Goal: Use online tool/utility: Utilize a website feature to perform a specific function

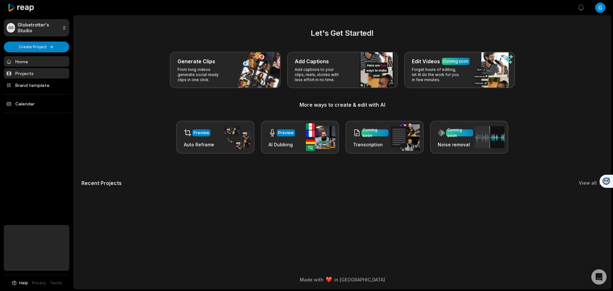
click at [19, 73] on link "Projects" at bounding box center [36, 73] width 65 height 11
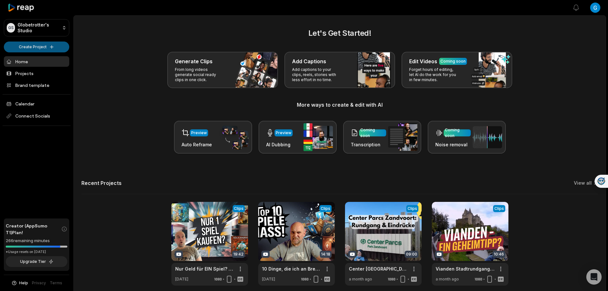
click at [39, 46] on html "GS Globetrotter's Studio Create Project Home Projects Brand template Calendar C…" at bounding box center [304, 145] width 608 height 291
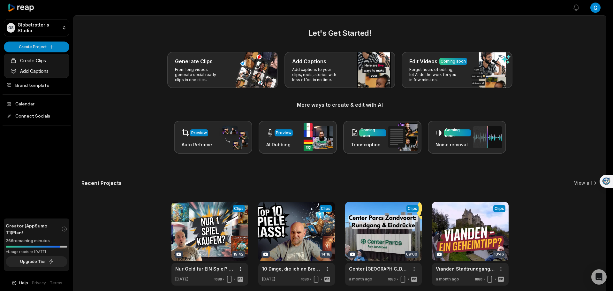
click at [46, 45] on html "GS Globetrotter's Studio Create Project Home Projects Brand template Calendar C…" at bounding box center [306, 145] width 613 height 291
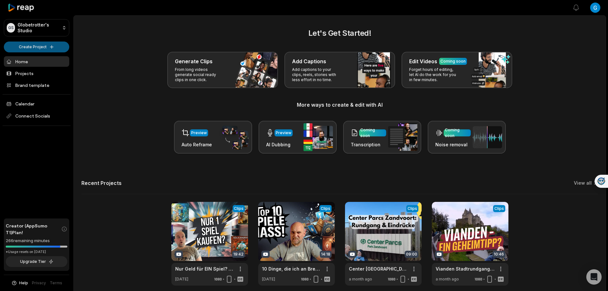
click at [45, 45] on html "GS Globetrotter's Studio Create Project Home Projects Brand template Calendar C…" at bounding box center [304, 145] width 608 height 291
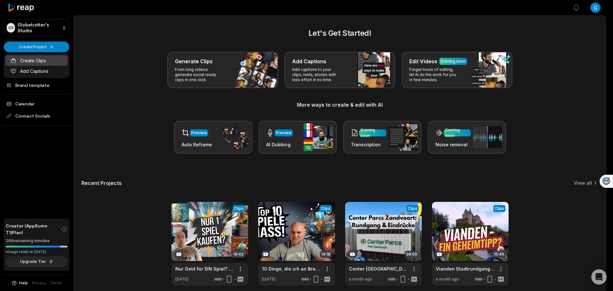
click at [39, 59] on link "Create Clips" at bounding box center [36, 60] width 62 height 11
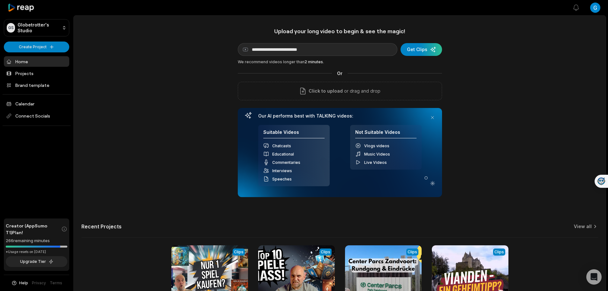
type input "**********"
click at [496, 58] on div "**********" at bounding box center [340, 177] width 532 height 301
click at [431, 49] on div "submit" at bounding box center [420, 49] width 41 height 13
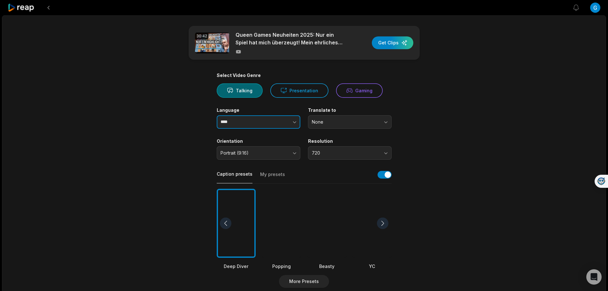
click at [295, 124] on icon "button" at bounding box center [294, 122] width 6 height 6
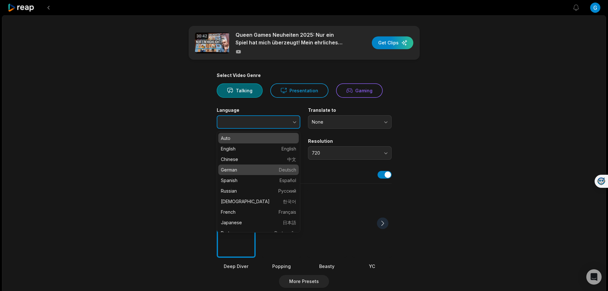
type input "******"
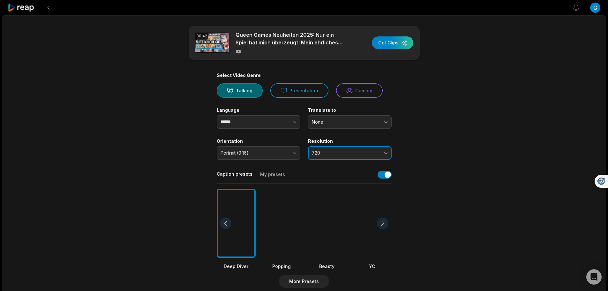
click at [360, 152] on span "720" at bounding box center [345, 153] width 67 height 6
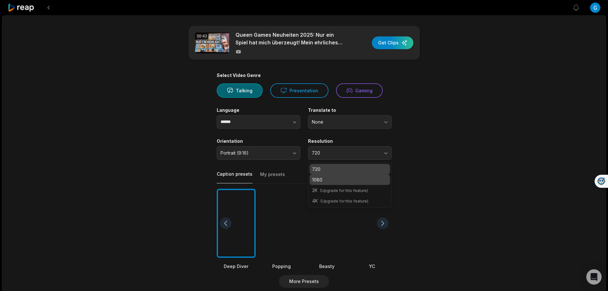
click at [330, 176] on p "1080" at bounding box center [349, 179] width 75 height 7
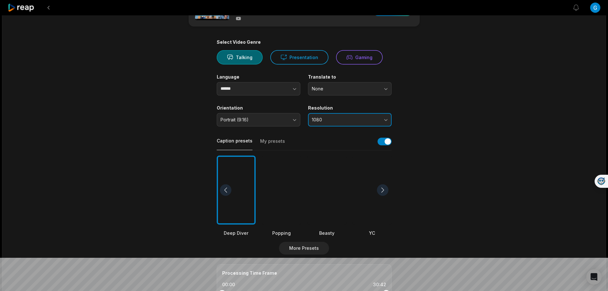
scroll to position [96, 0]
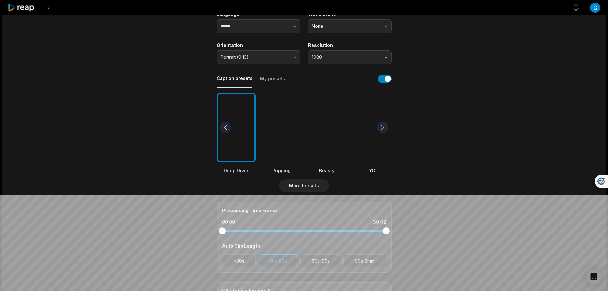
click at [245, 147] on div at bounding box center [236, 127] width 39 height 69
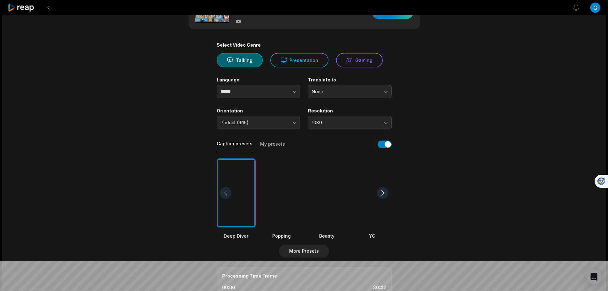
scroll to position [0, 0]
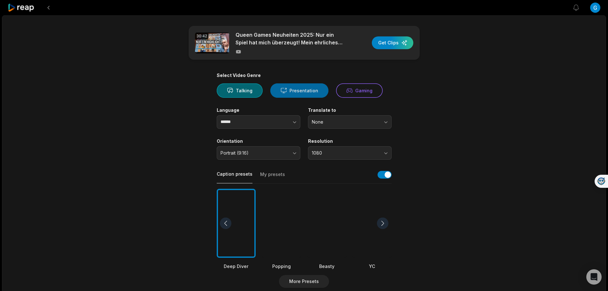
click at [307, 91] on button "Presentation" at bounding box center [299, 90] width 58 height 14
click at [389, 41] on div "button" at bounding box center [392, 42] width 41 height 13
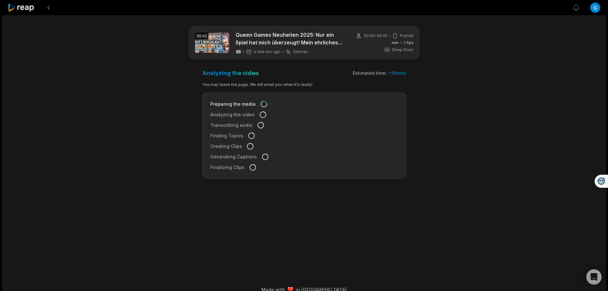
click at [23, 10] on icon at bounding box center [21, 8] width 27 height 9
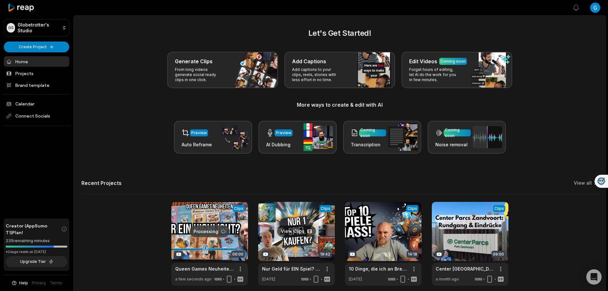
click at [298, 249] on link at bounding box center [296, 244] width 77 height 84
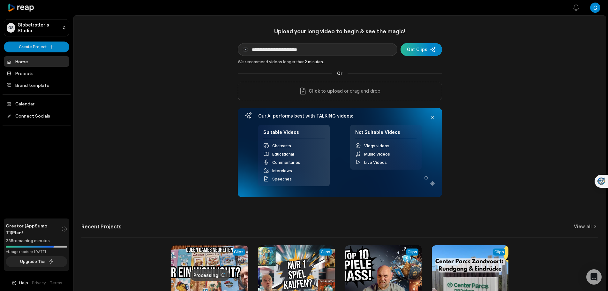
type input "**********"
click at [421, 48] on div "submit" at bounding box center [420, 49] width 41 height 13
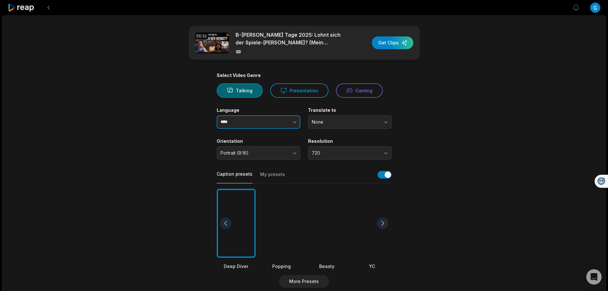
drag, startPoint x: 291, startPoint y: 123, endPoint x: 291, endPoint y: 120, distance: 3.5
click at [290, 123] on button "button" at bounding box center [282, 121] width 36 height 13
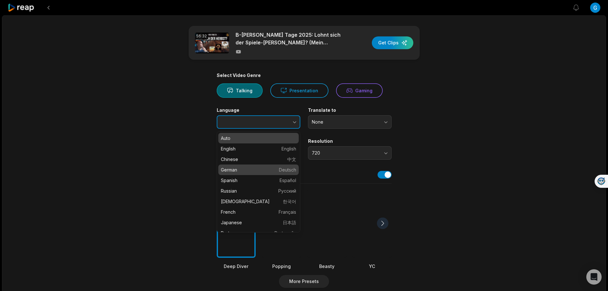
type input "******"
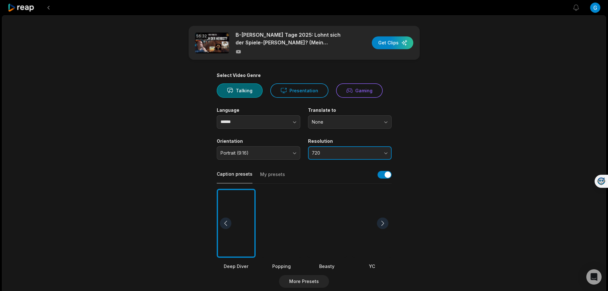
click at [361, 149] on button "720" at bounding box center [350, 152] width 84 height 13
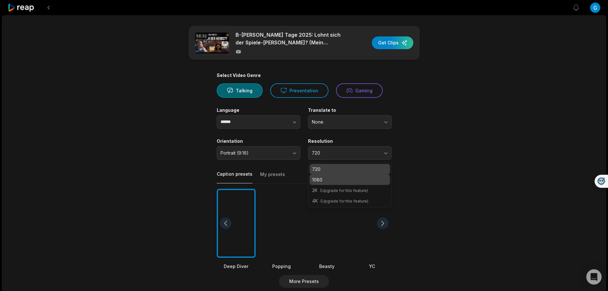
click at [341, 181] on p "1080" at bounding box center [349, 179] width 75 height 7
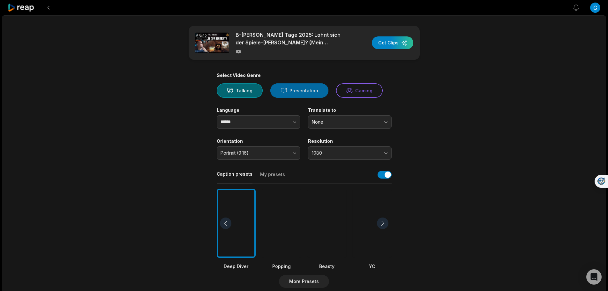
click at [305, 93] on button "Presentation" at bounding box center [299, 90] width 58 height 14
click at [383, 45] on div "button" at bounding box center [392, 42] width 41 height 13
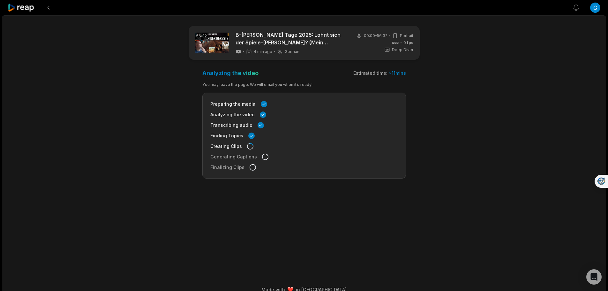
click at [14, 7] on icon at bounding box center [21, 8] width 27 height 9
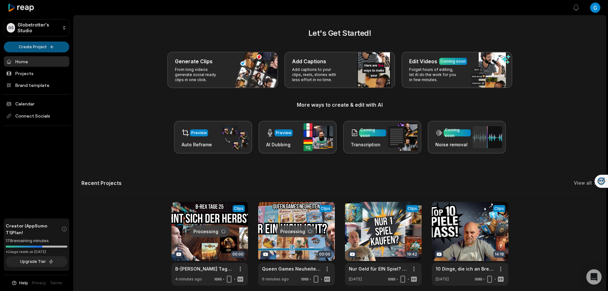
click at [30, 44] on html "GS Globetrotter's Studio Create Project Home Projects Brand template Calendar C…" at bounding box center [304, 145] width 608 height 291
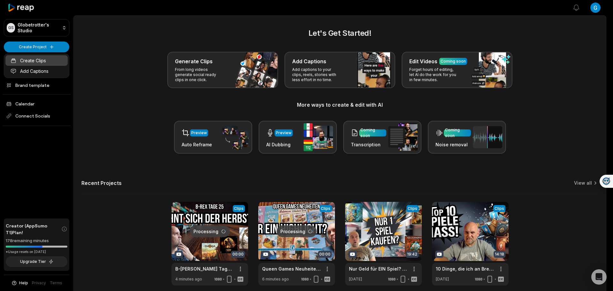
click at [32, 60] on link "Create Clips" at bounding box center [36, 60] width 62 height 11
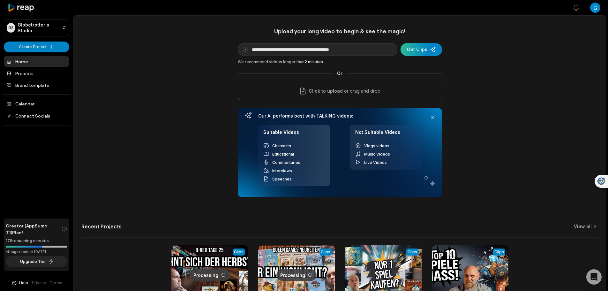
type input "**********"
click at [424, 45] on div "submit" at bounding box center [420, 49] width 41 height 13
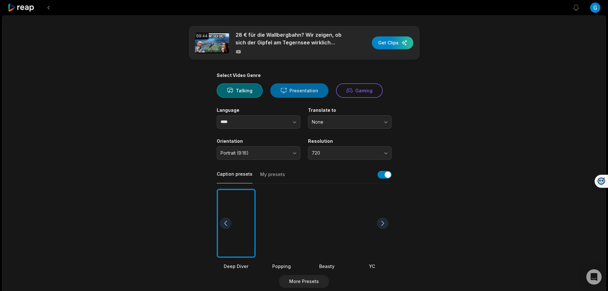
click at [291, 90] on button "Presentation" at bounding box center [299, 90] width 58 height 14
click at [286, 122] on button "button" at bounding box center [282, 121] width 36 height 13
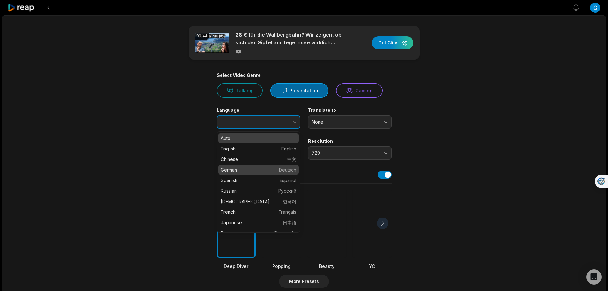
type input "******"
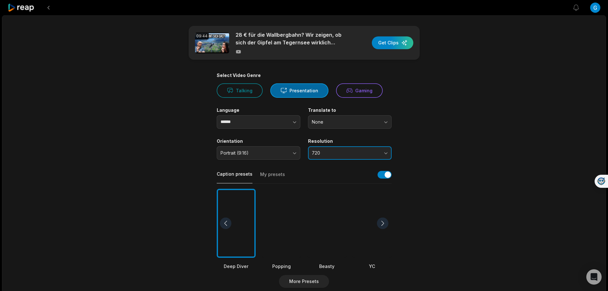
click at [335, 153] on span "720" at bounding box center [345, 153] width 67 height 6
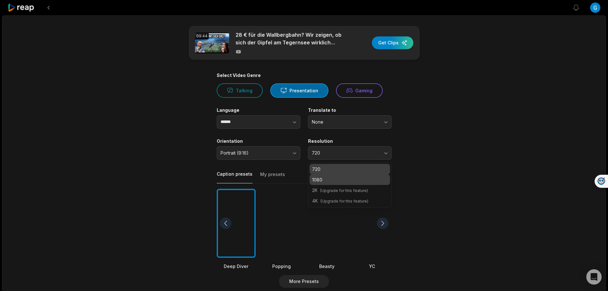
click at [325, 177] on p "1080" at bounding box center [349, 179] width 75 height 7
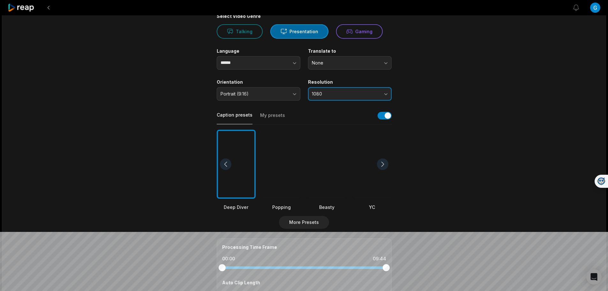
scroll to position [64, 0]
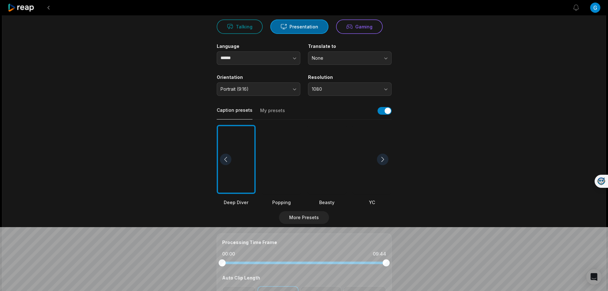
click at [384, 156] on div at bounding box center [382, 158] width 11 height 11
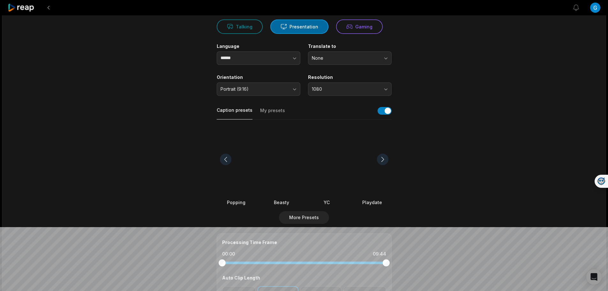
click at [384, 156] on div at bounding box center [382, 158] width 11 height 11
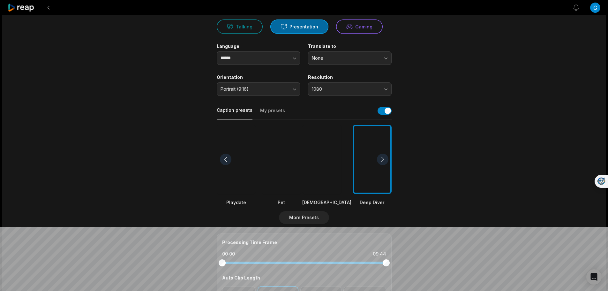
click at [384, 156] on div at bounding box center [382, 158] width 11 height 11
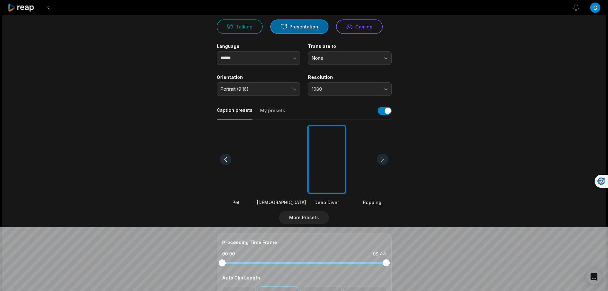
click at [384, 156] on div at bounding box center [382, 158] width 11 height 11
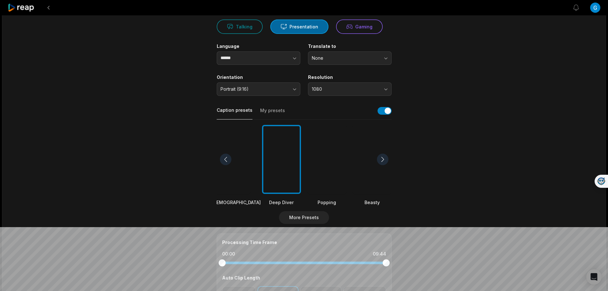
click at [384, 156] on div at bounding box center [382, 158] width 11 height 11
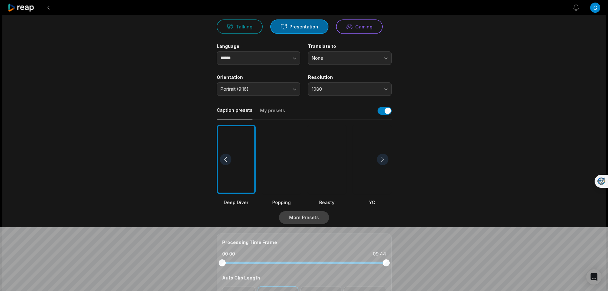
click at [303, 214] on button "More Presets" at bounding box center [304, 217] width 50 height 13
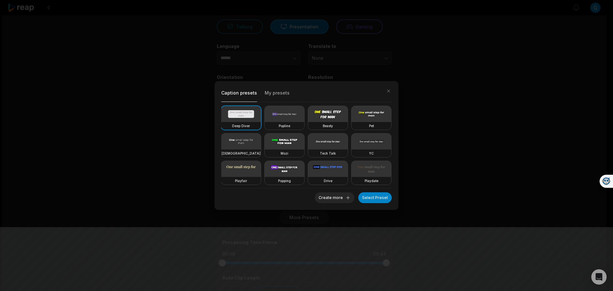
click at [261, 174] on video at bounding box center [241, 169] width 40 height 16
click at [370, 198] on button "Select Preset" at bounding box center [374, 197] width 33 height 11
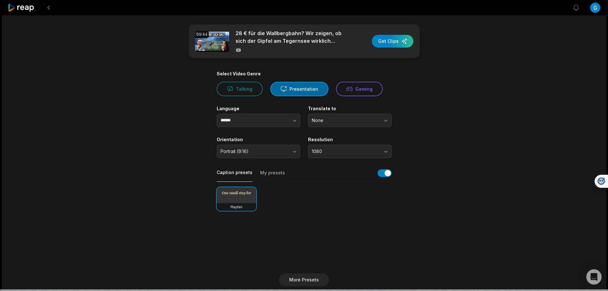
scroll to position [0, 0]
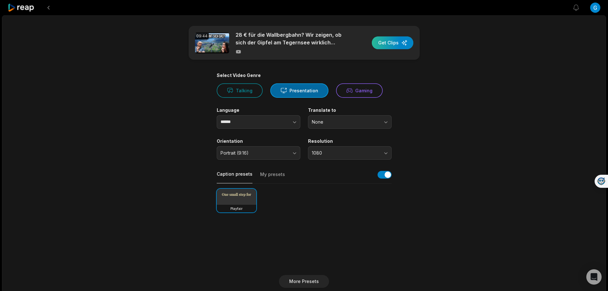
click at [382, 48] on div "button" at bounding box center [392, 42] width 41 height 13
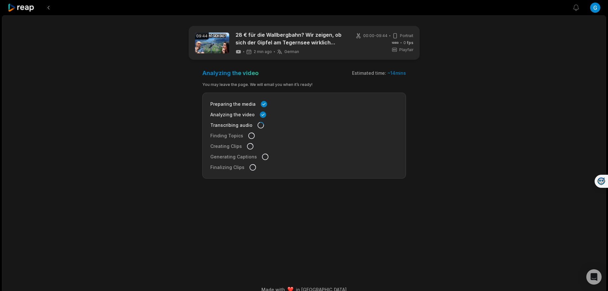
click at [22, 7] on icon at bounding box center [21, 8] width 27 height 9
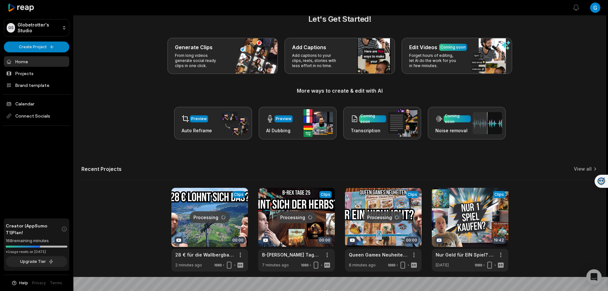
scroll to position [28, 0]
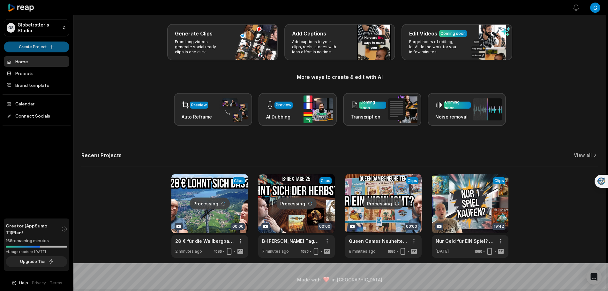
click at [41, 45] on html "GS Globetrotter's Studio Create Project Home Projects Brand template Calendar C…" at bounding box center [304, 117] width 608 height 291
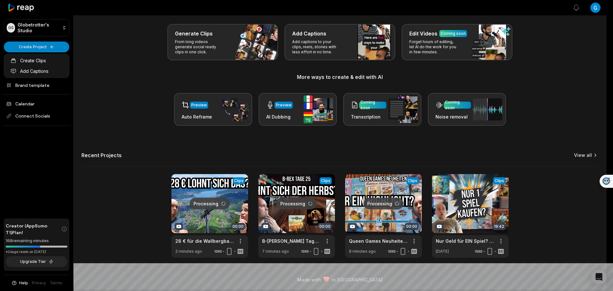
click at [585, 156] on html "GS Globetrotter's Studio Create Project Home Projects Brand template Calendar C…" at bounding box center [306, 117] width 613 height 291
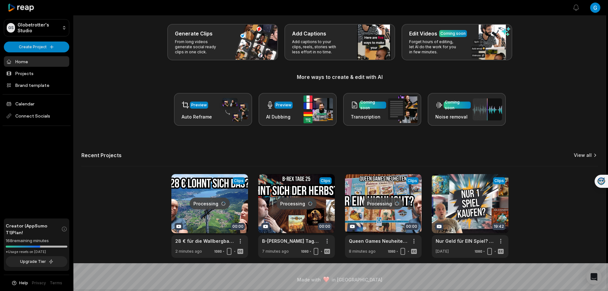
click at [585, 156] on link "View all" at bounding box center [583, 155] width 18 height 6
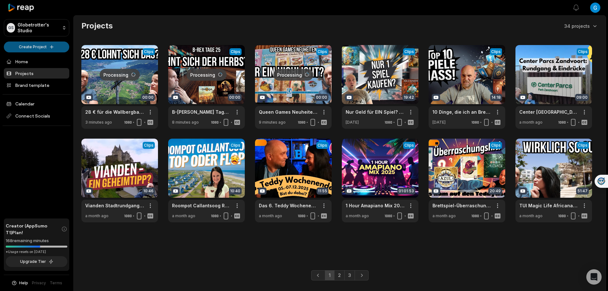
click at [23, 47] on html "GS Globetrotter's Studio Create Project Home Projects Brand template Calendar C…" at bounding box center [304, 145] width 608 height 291
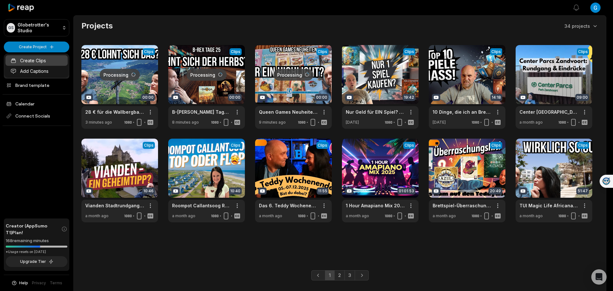
click at [24, 61] on link "Create Clips" at bounding box center [36, 60] width 62 height 11
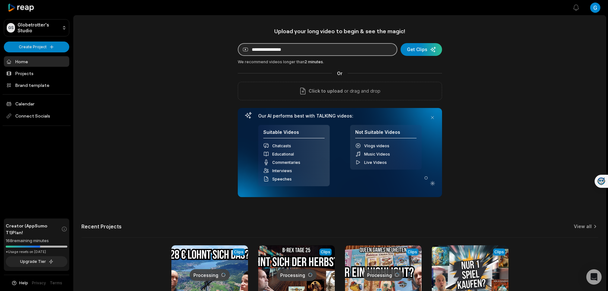
click at [307, 48] on input at bounding box center [318, 49] width 160 height 13
paste input "**********"
type input "**********"
click at [420, 50] on div "submit" at bounding box center [420, 49] width 41 height 13
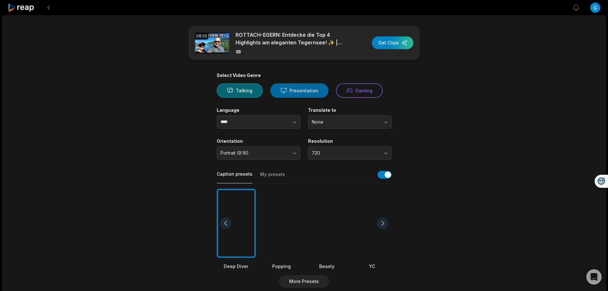
click at [307, 88] on button "Presentation" at bounding box center [299, 90] width 58 height 14
click at [286, 123] on button "button" at bounding box center [282, 121] width 36 height 13
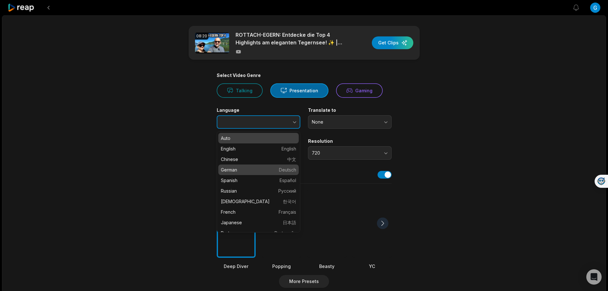
type input "******"
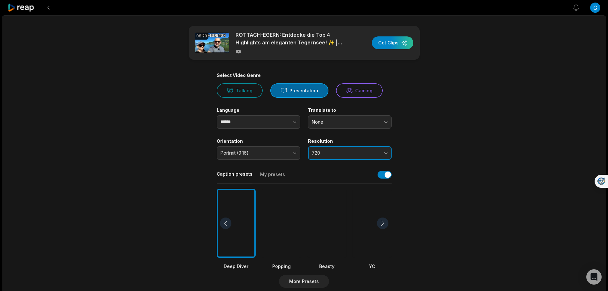
click at [341, 155] on span "720" at bounding box center [345, 153] width 67 height 6
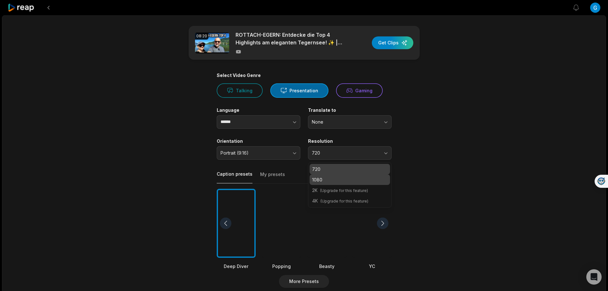
click at [337, 178] on p "1080" at bounding box center [349, 179] width 75 height 7
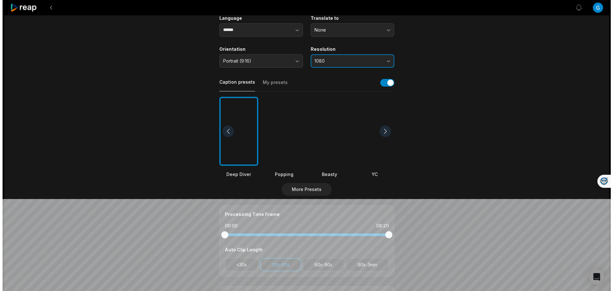
scroll to position [96, 0]
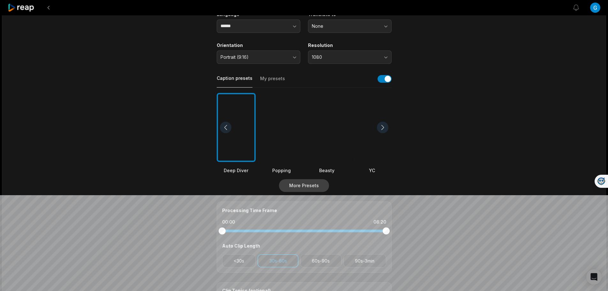
click at [309, 180] on button "More Presets" at bounding box center [304, 185] width 50 height 13
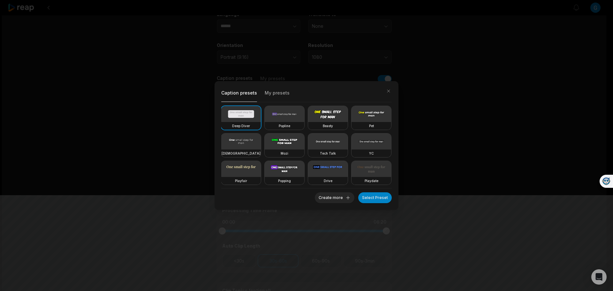
click at [308, 149] on video at bounding box center [328, 141] width 40 height 16
click at [378, 196] on button "Select Preset" at bounding box center [374, 197] width 33 height 11
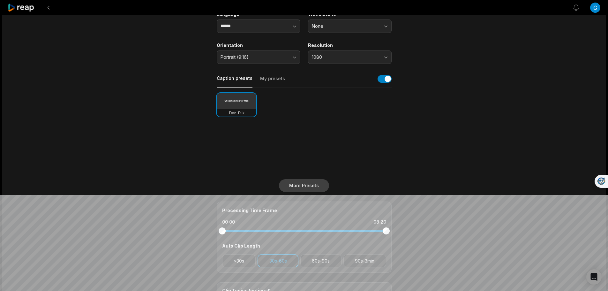
click at [314, 185] on button "More Presets" at bounding box center [304, 185] width 50 height 13
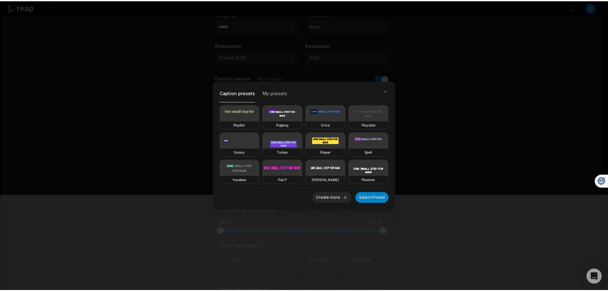
scroll to position [111, 0]
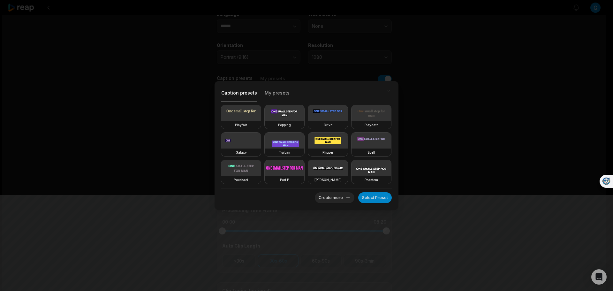
click at [330, 132] on video at bounding box center [328, 140] width 40 height 16
click at [240, 148] on div "Galaxy" at bounding box center [241, 152] width 40 height 8
click at [371, 198] on button "Select Preset" at bounding box center [374, 197] width 33 height 11
